Goal: Find specific page/section: Find specific page/section

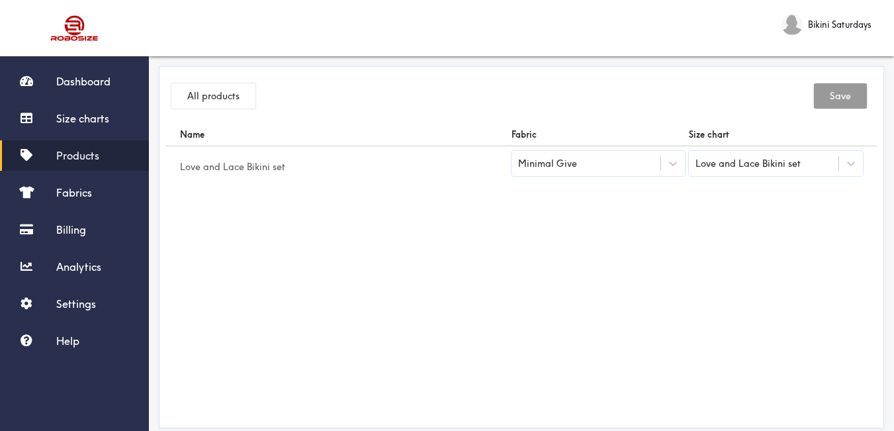
click at [99, 154] on span "Products" at bounding box center [77, 155] width 43 height 13
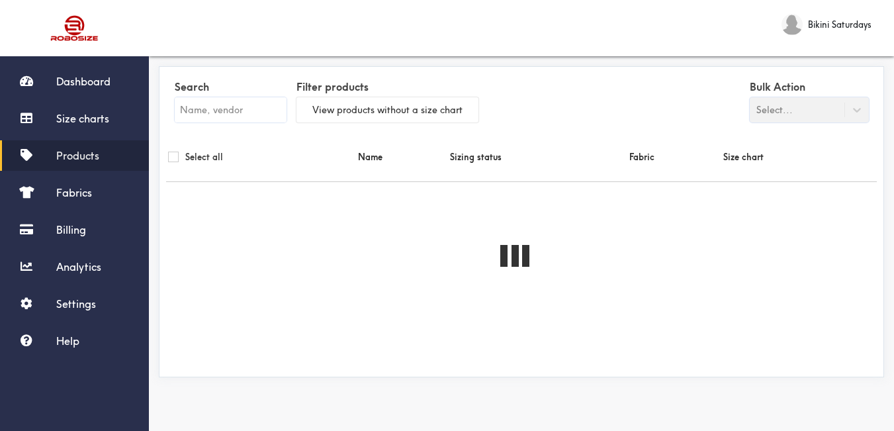
click at [203, 100] on input "text" at bounding box center [231, 109] width 112 height 25
paste input "[PERSON_NAME]"
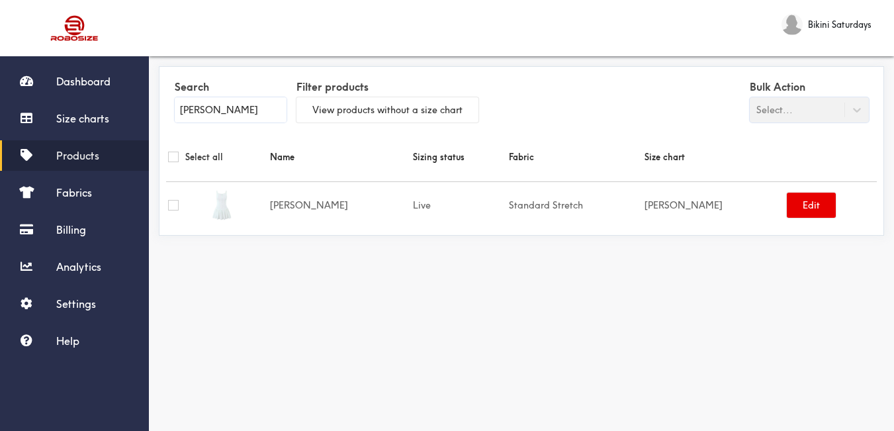
click at [234, 107] on input "[PERSON_NAME]" at bounding box center [231, 109] width 112 height 25
paste input "Alamay Bomber"
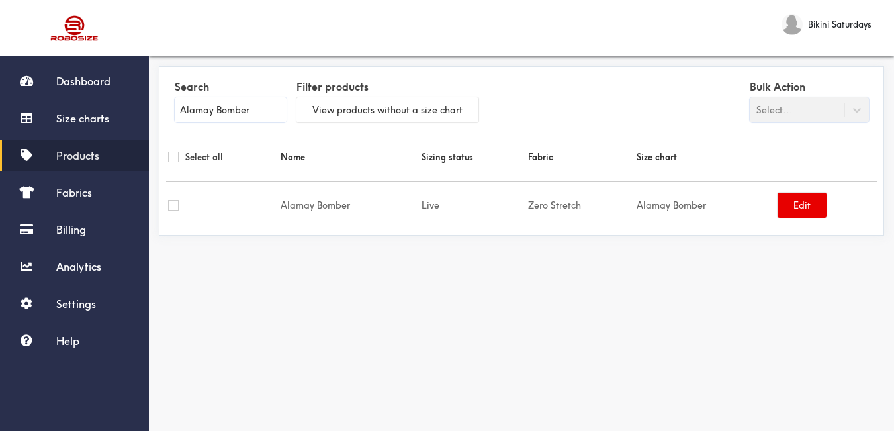
type input "Alamay Bomber"
